Goal: Task Accomplishment & Management: Use online tool/utility

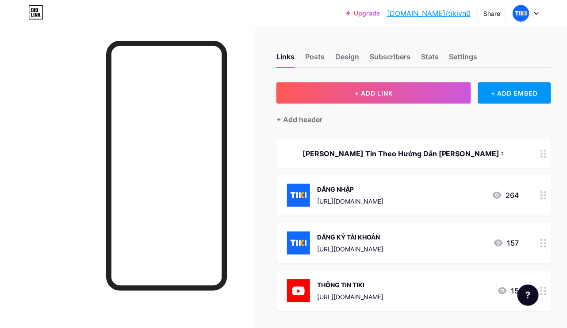
drag, startPoint x: 260, startPoint y: 253, endPoint x: 275, endPoint y: 231, distance: 26.7
click at [260, 253] on div "Links Posts Design Subscribers Stats Settings + ADD LINK + ADD EMBED + Add head…" at bounding box center [294, 234] width 588 height 414
click at [540, 239] on circle at bounding box center [541, 240] width 2 height 2
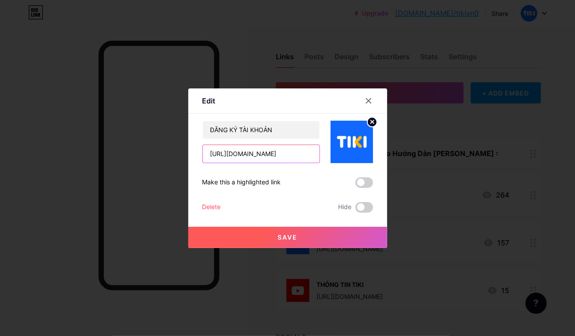
click at [293, 157] on input "[URL][DOMAIN_NAME]" at bounding box center [261, 154] width 117 height 18
paste input "22"
type input "[URL][DOMAIN_NAME]"
click at [346, 230] on button "Save" at bounding box center [287, 237] width 199 height 21
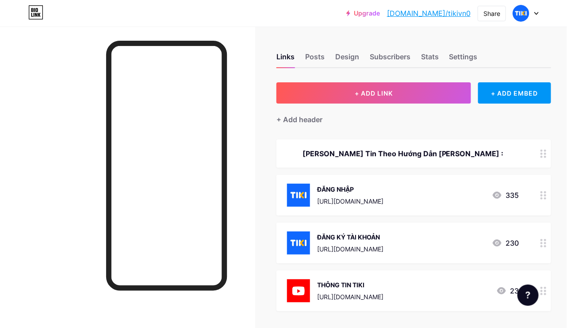
click at [538, 197] on div at bounding box center [543, 195] width 15 height 41
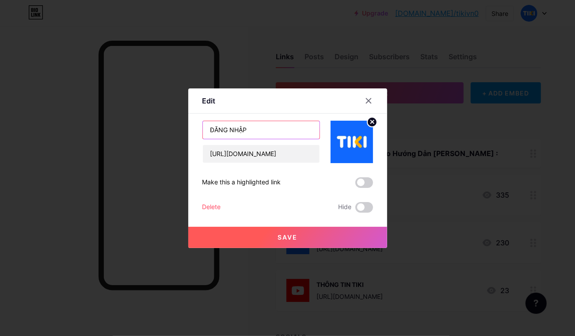
click at [261, 135] on input "ĐĂNG NHẬP" at bounding box center [261, 130] width 117 height 18
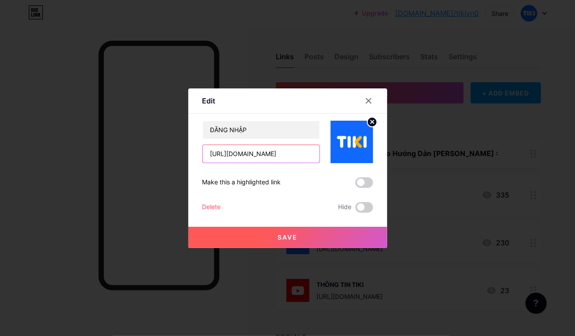
click at [268, 160] on input "[URL][DOMAIN_NAME]" at bounding box center [261, 154] width 117 height 18
paste input "22"
type input "[URL][DOMAIN_NAME]"
click at [275, 241] on button "Save" at bounding box center [287, 237] width 199 height 21
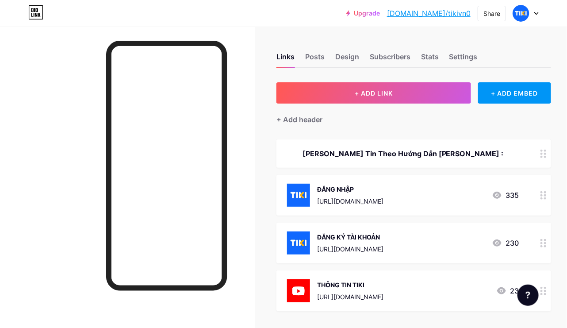
click at [239, 140] on div at bounding box center [127, 191] width 255 height 328
